Goal: Task Accomplishment & Management: Manage account settings

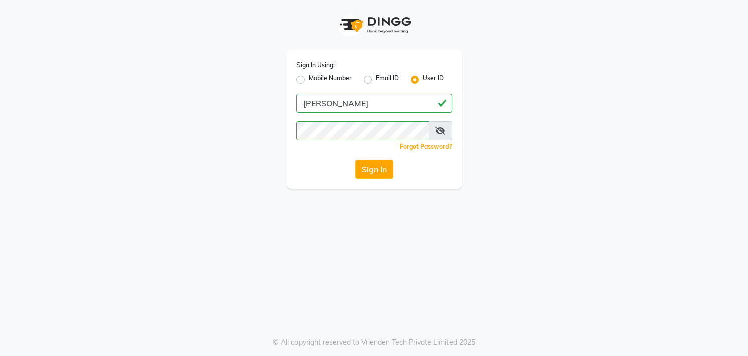
click at [355, 160] on button "Sign In" at bounding box center [374, 169] width 38 height 19
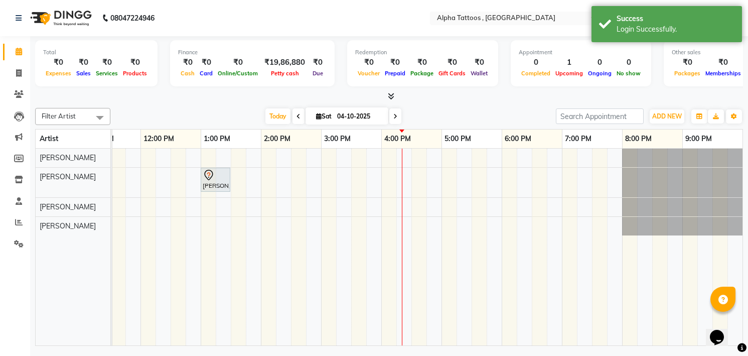
click at [202, 113] on div "[DATE] [DATE]" at bounding box center [332, 116] width 435 height 15
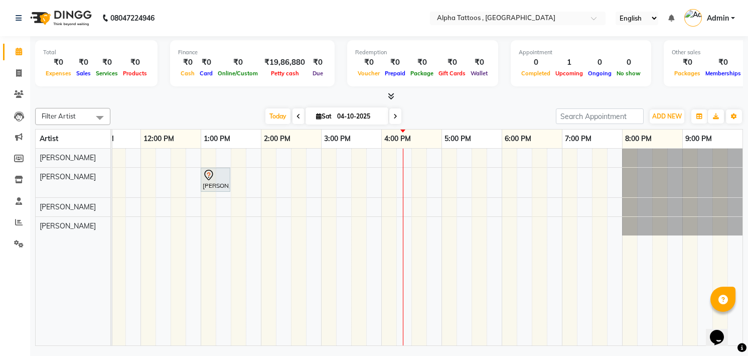
click at [213, 98] on div at bounding box center [389, 96] width 708 height 11
click at [168, 114] on div "[DATE] [DATE]" at bounding box center [332, 116] width 435 height 15
click at [13, 111] on span at bounding box center [19, 116] width 18 height 12
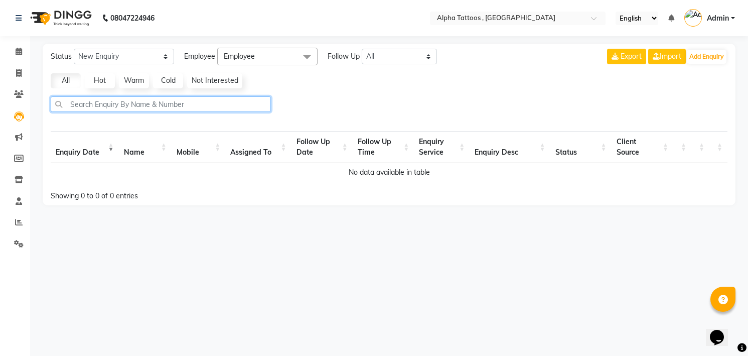
click at [153, 109] on input "text" at bounding box center [161, 104] width 220 height 16
type input "[PERSON_NAME]"
select select "10"
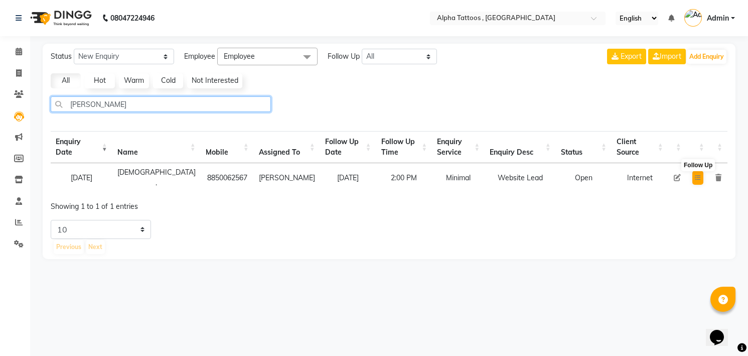
type input "[PERSON_NAME]"
click at [693, 177] on button at bounding box center [697, 178] width 11 height 14
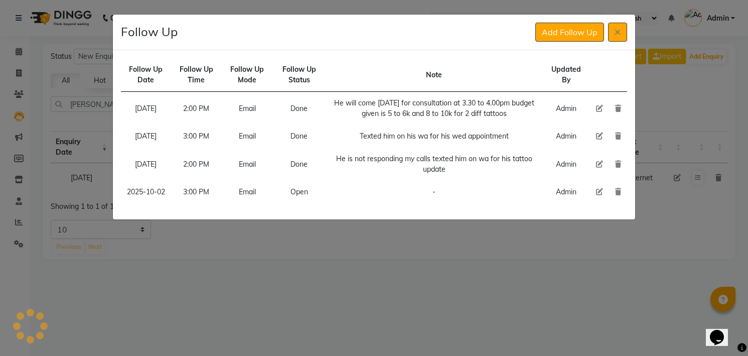
click at [597, 195] on icon at bounding box center [599, 191] width 7 height 7
select select "900"
select select "Open"
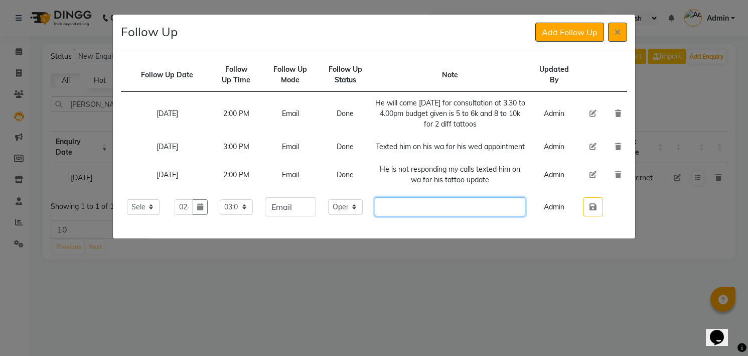
click at [450, 216] on input "text" at bounding box center [450, 206] width 151 height 19
type input "He will give deposit on [DATE] to [DATE] is given quote"
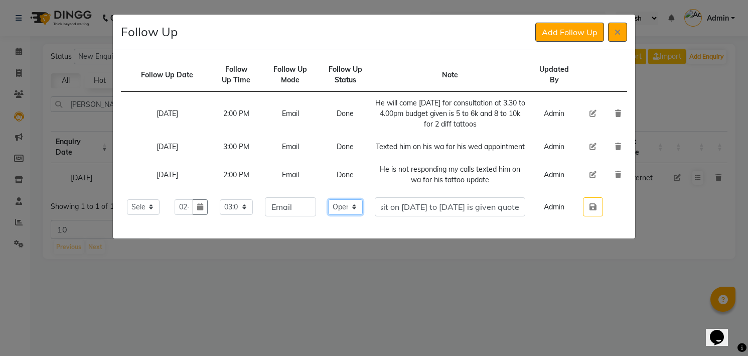
click at [353, 215] on select "Select Open Pending Done" at bounding box center [345, 207] width 35 height 16
select select "Done"
click at [331, 209] on select "Select Open Pending Done" at bounding box center [345, 207] width 35 height 16
click at [583, 197] on button "button" at bounding box center [593, 206] width 20 height 19
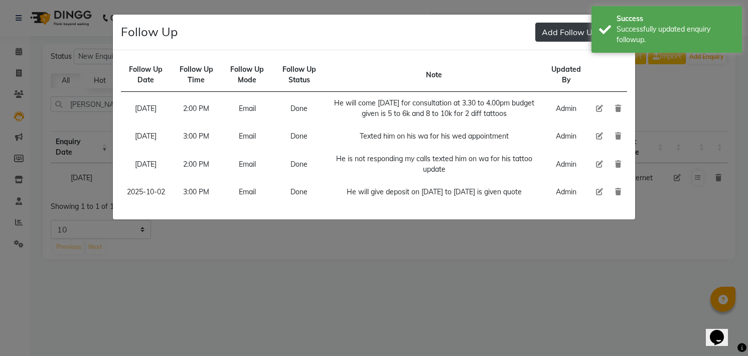
click at [557, 24] on button "Add Follow Up" at bounding box center [569, 32] width 69 height 19
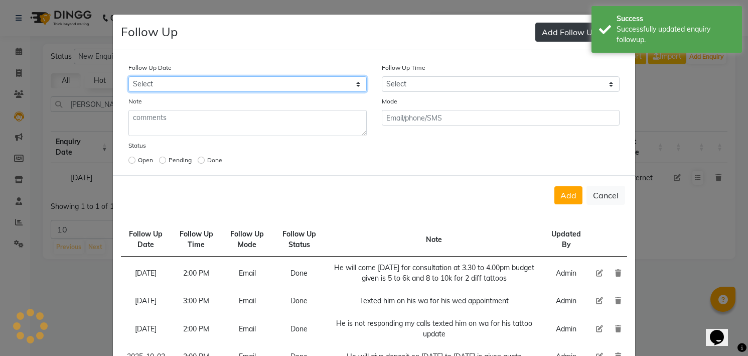
select select "custom_date"
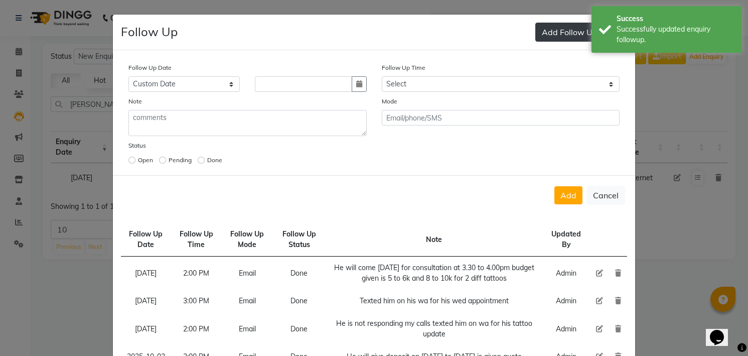
click at [352, 76] on button "button" at bounding box center [359, 84] width 15 height 16
select select "10"
select select "2025"
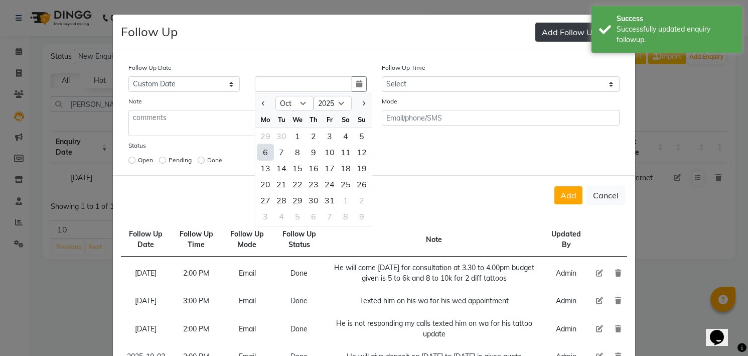
type input "[DATE]"
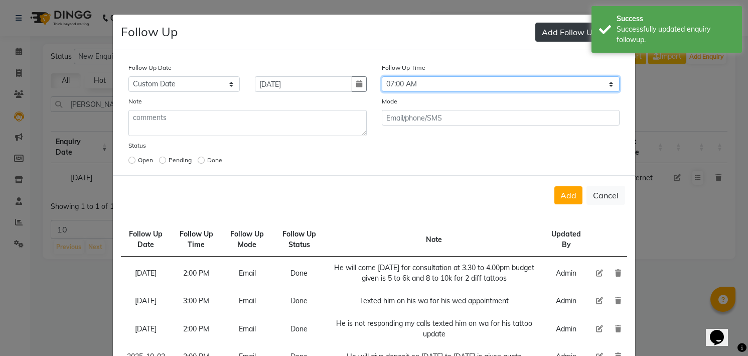
select select "900"
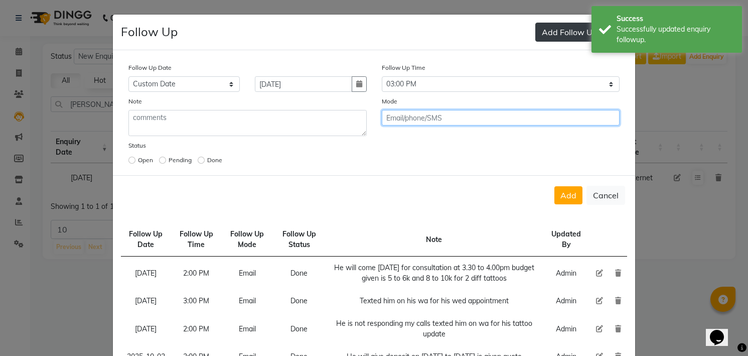
click at [554, 186] on button "Add" at bounding box center [568, 195] width 28 height 18
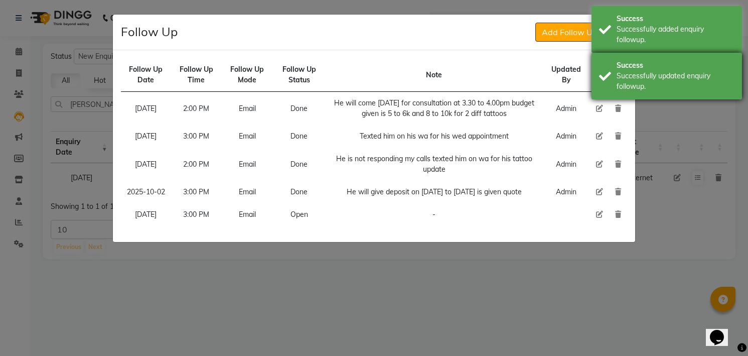
click at [608, 66] on div "Success Successfully updated enquiry followup." at bounding box center [666, 76] width 150 height 47
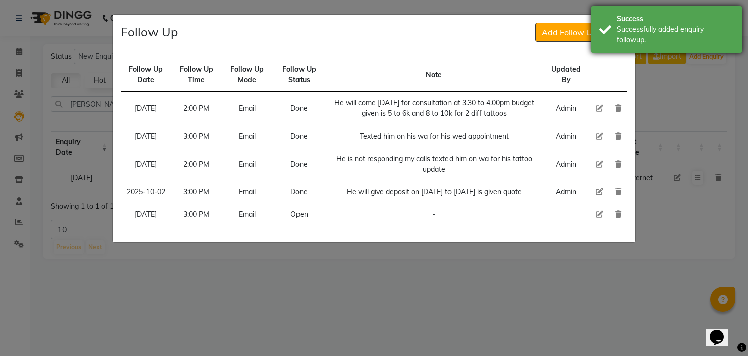
click at [617, 20] on div "Success" at bounding box center [676, 19] width 118 height 11
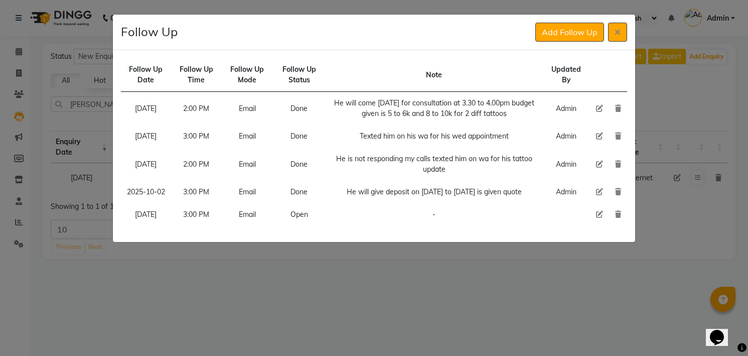
click at [609, 27] on button at bounding box center [617, 32] width 19 height 19
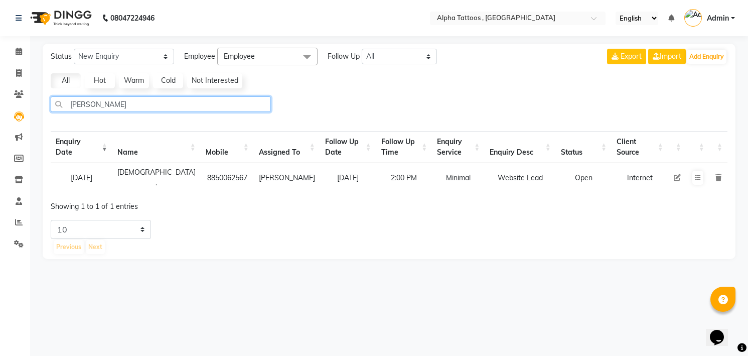
click at [226, 107] on input "[PERSON_NAME]" at bounding box center [161, 104] width 220 height 16
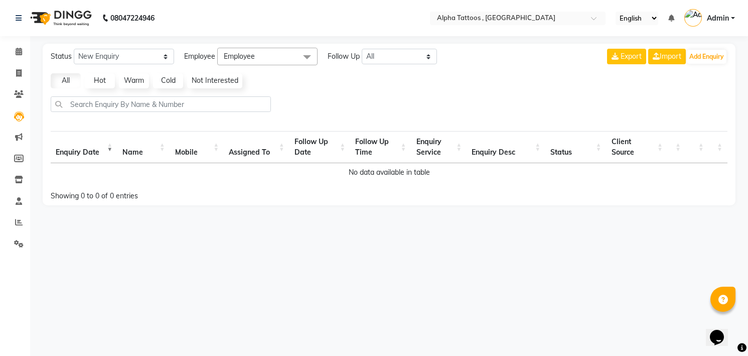
click at [364, 91] on div "Status New Enquiry Open Enquiry Converted Enquiry All All New Open Converted Em…" at bounding box center [389, 125] width 693 height 162
click at [70, 106] on input "text" at bounding box center [161, 104] width 220 height 16
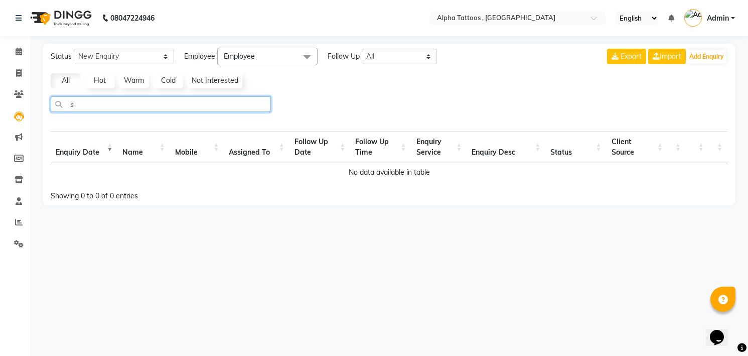
type input "su"
select select "10"
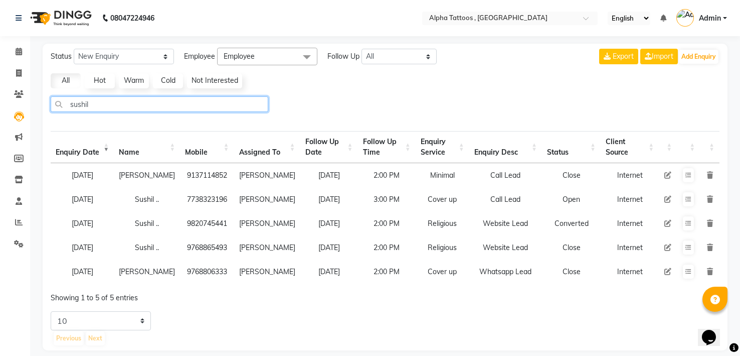
type input "sushil"
click at [64, 18] on img at bounding box center [60, 18] width 69 height 28
